Goal: Task Accomplishment & Management: Use online tool/utility

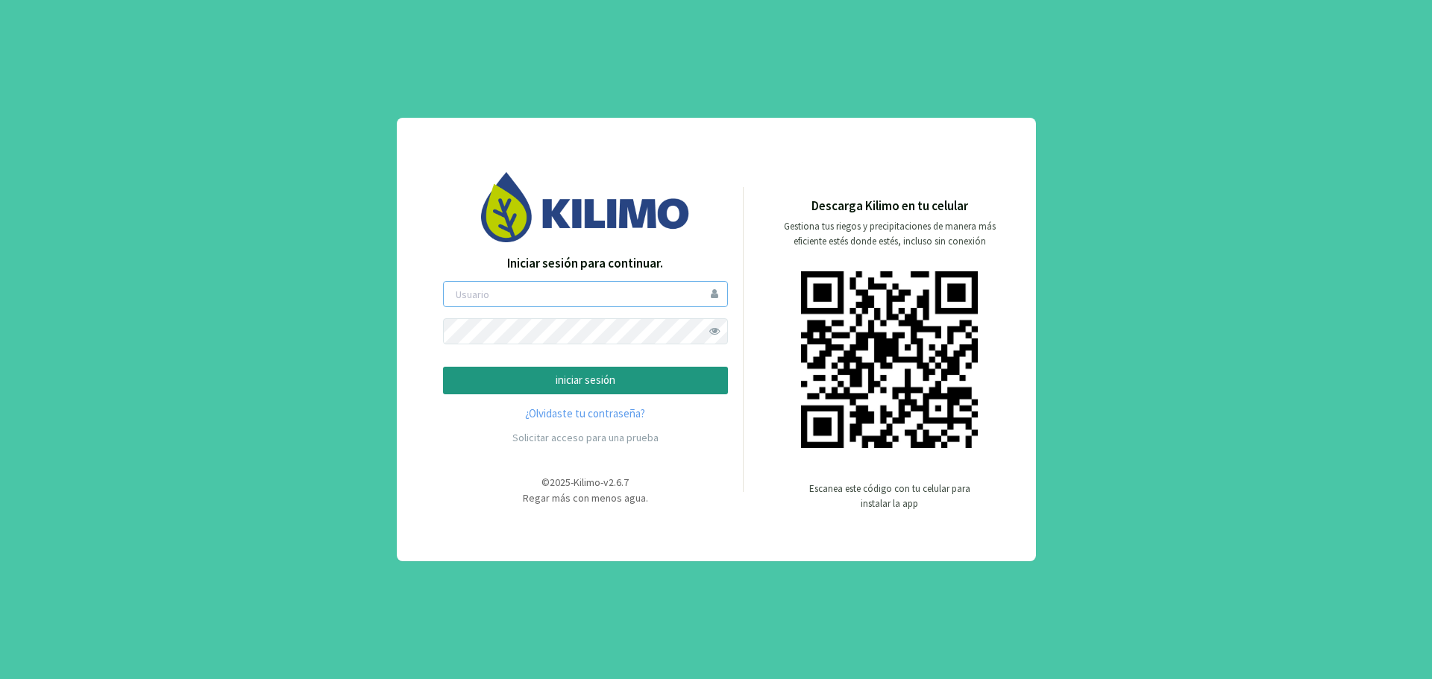
type input "gustavoestrada"
click at [608, 382] on p "iniciar sesión" at bounding box center [585, 380] width 259 height 17
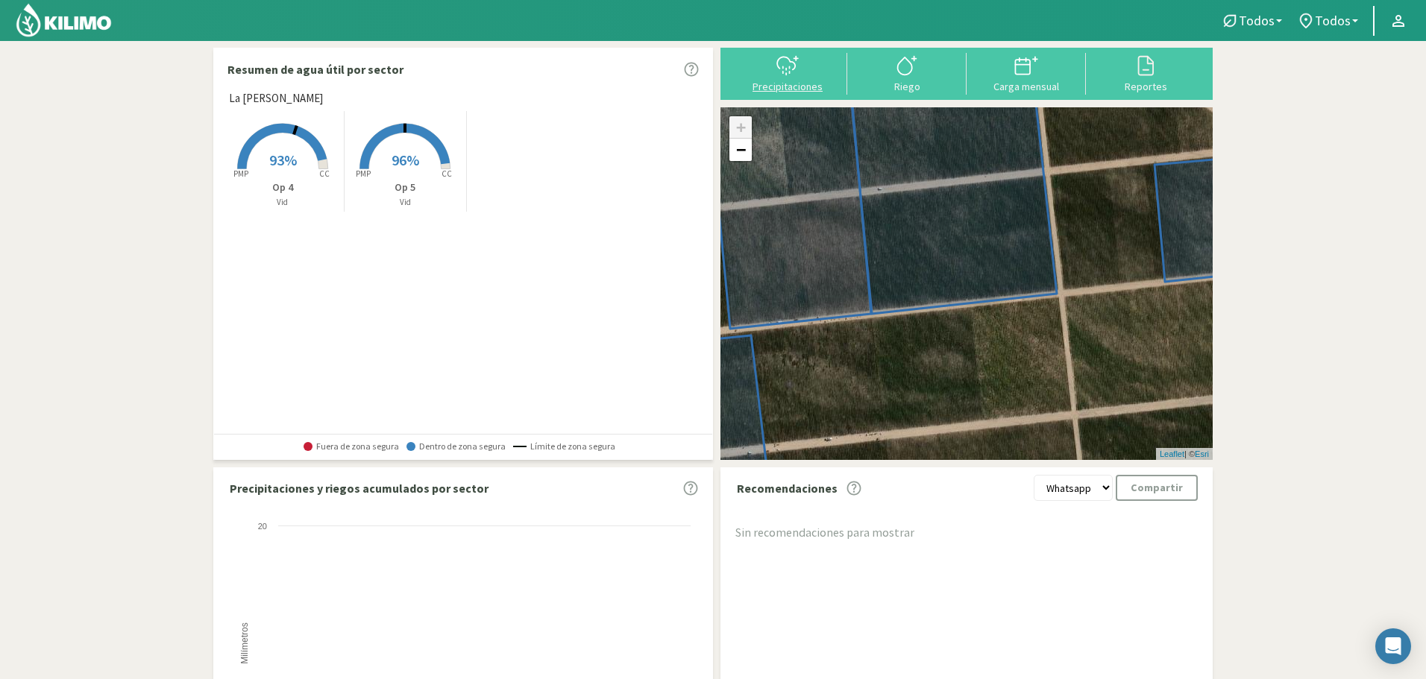
click at [772, 76] on div at bounding box center [787, 66] width 110 height 24
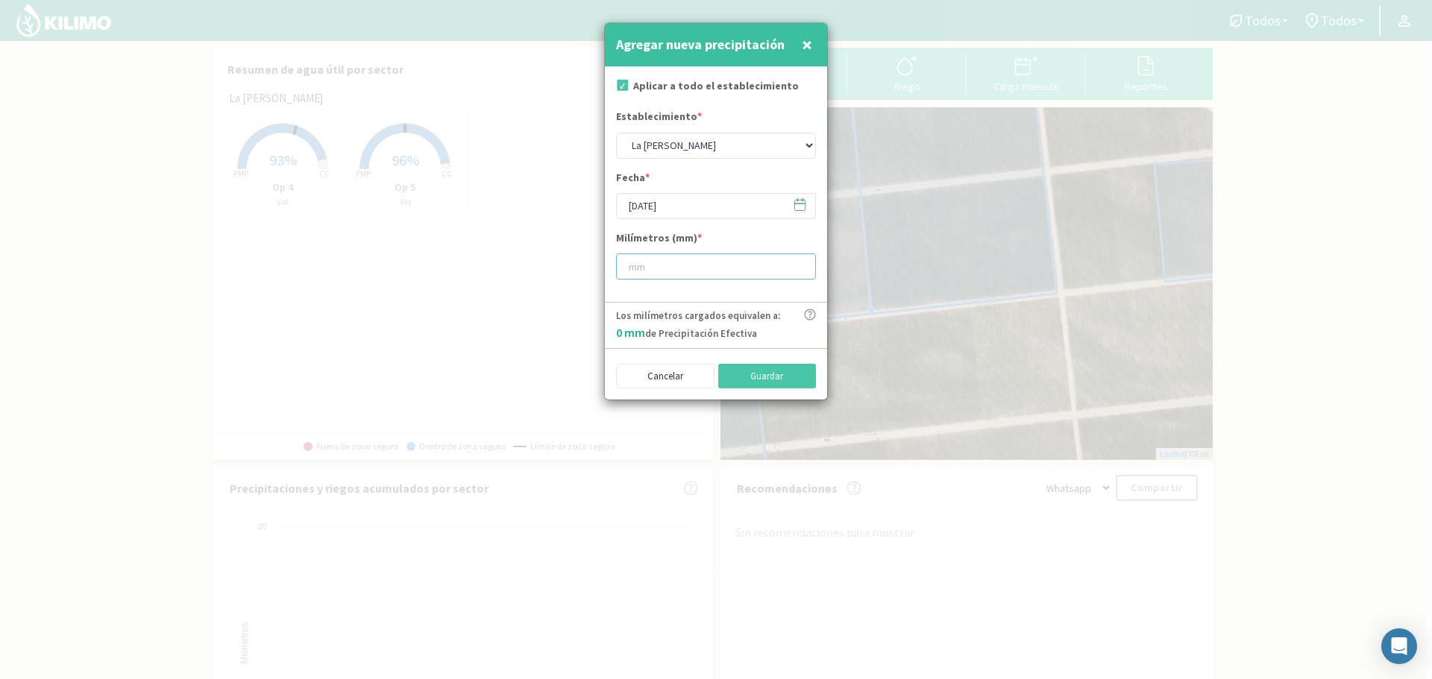
click at [746, 269] on input "number" at bounding box center [716, 267] width 200 height 26
type input "1"
click at [760, 381] on button "Guardar" at bounding box center [767, 376] width 98 height 25
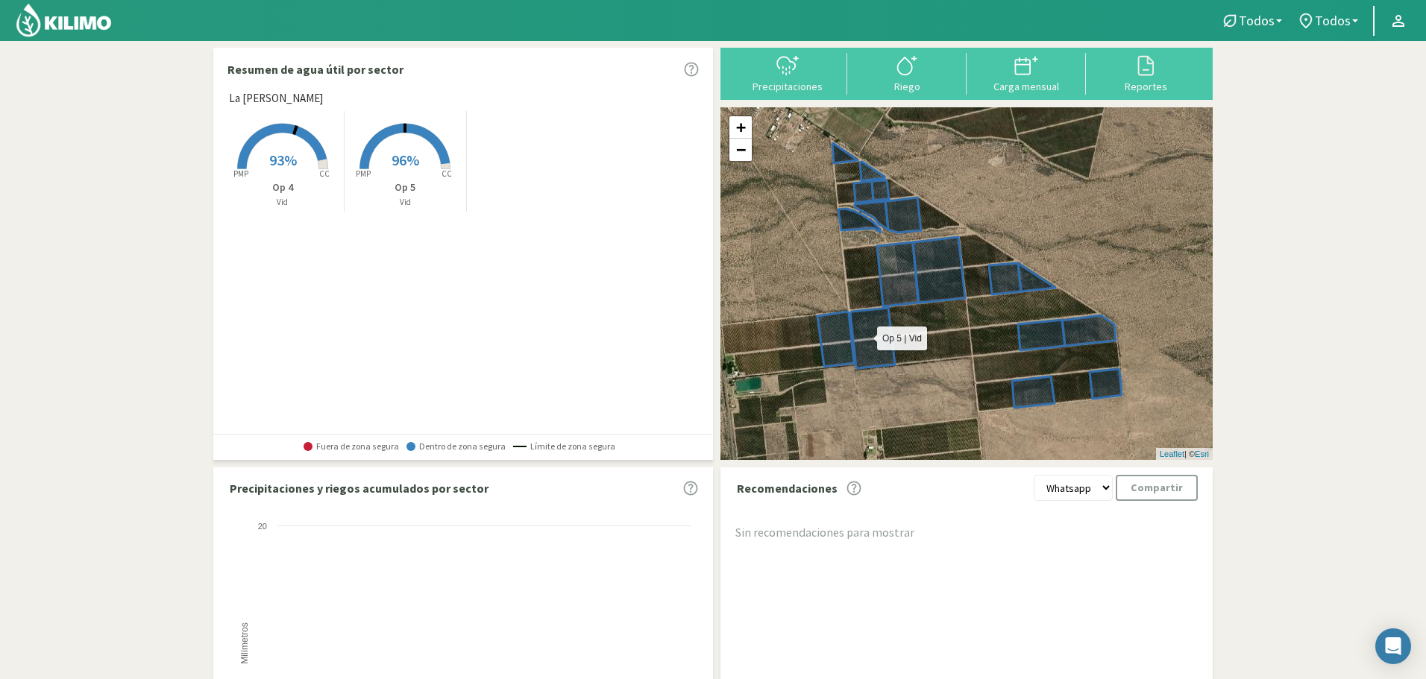
drag, startPoint x: 902, startPoint y: 327, endPoint x: 938, endPoint y: 299, distance: 45.6
click at [938, 299] on icon at bounding box center [976, 271] width 289 height 256
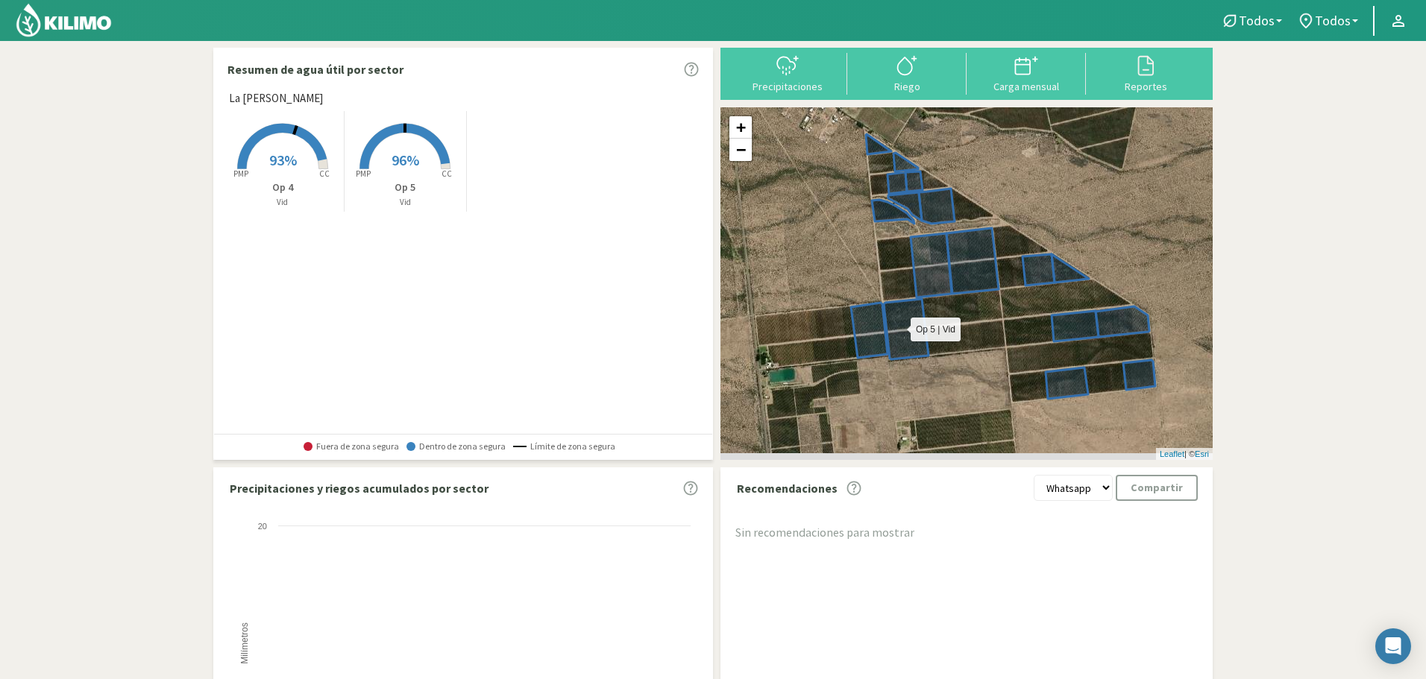
drag, startPoint x: 946, startPoint y: 299, endPoint x: 983, endPoint y: 290, distance: 37.6
click at [983, 290] on icon at bounding box center [1010, 262] width 289 height 256
